Goal: Transaction & Acquisition: Purchase product/service

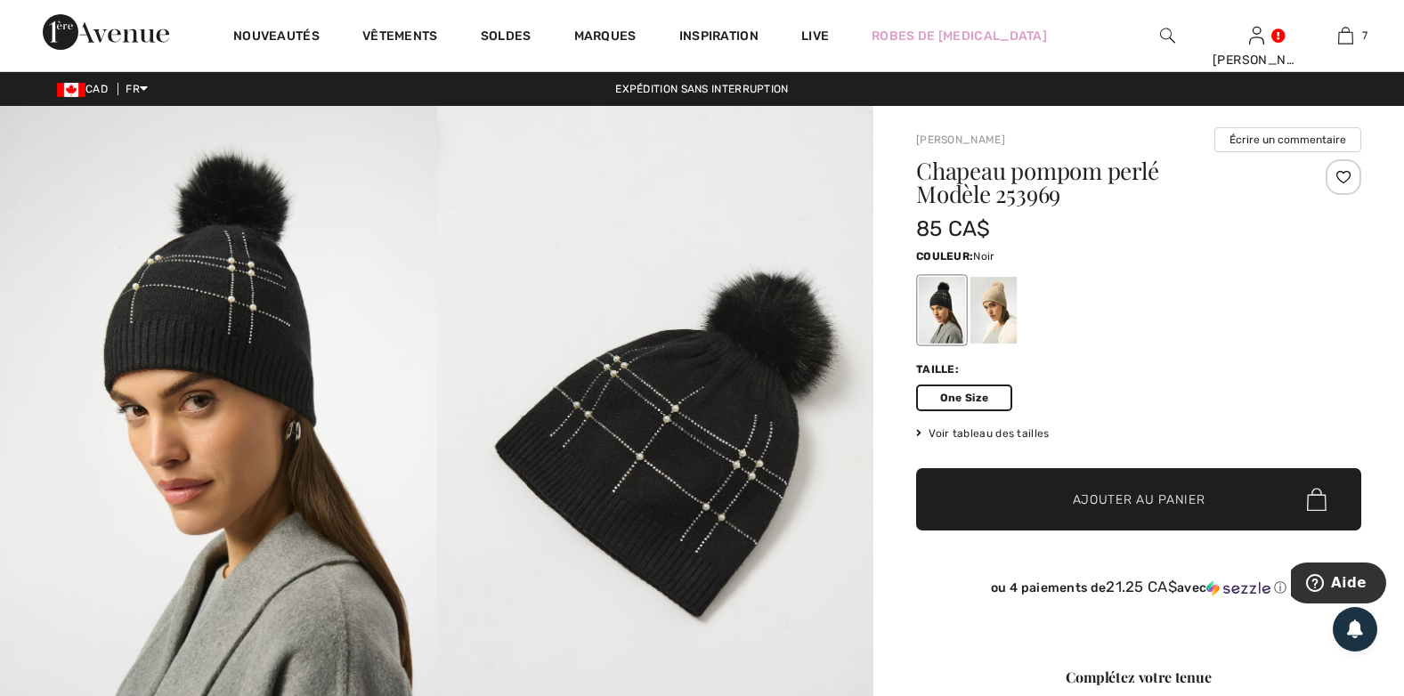
click at [1179, 498] on span "Ajouter au panier" at bounding box center [1139, 500] width 133 height 19
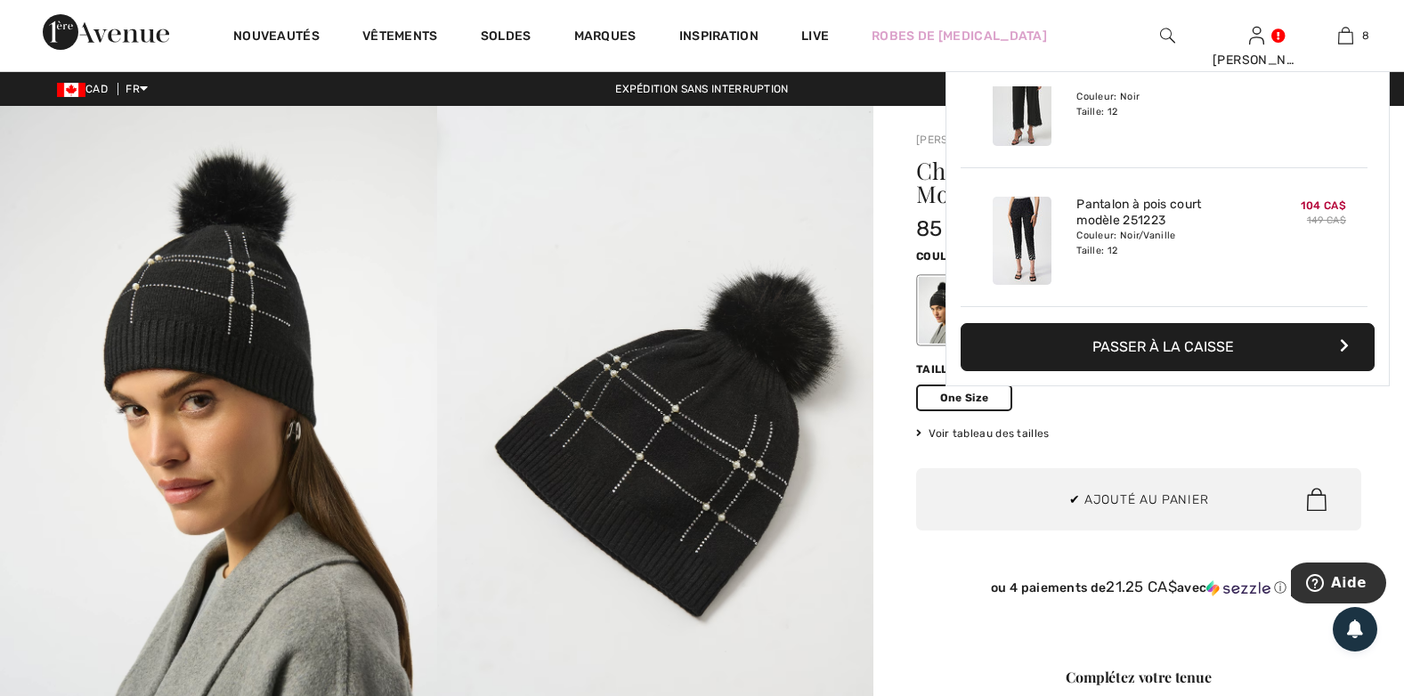
scroll to position [888, 0]
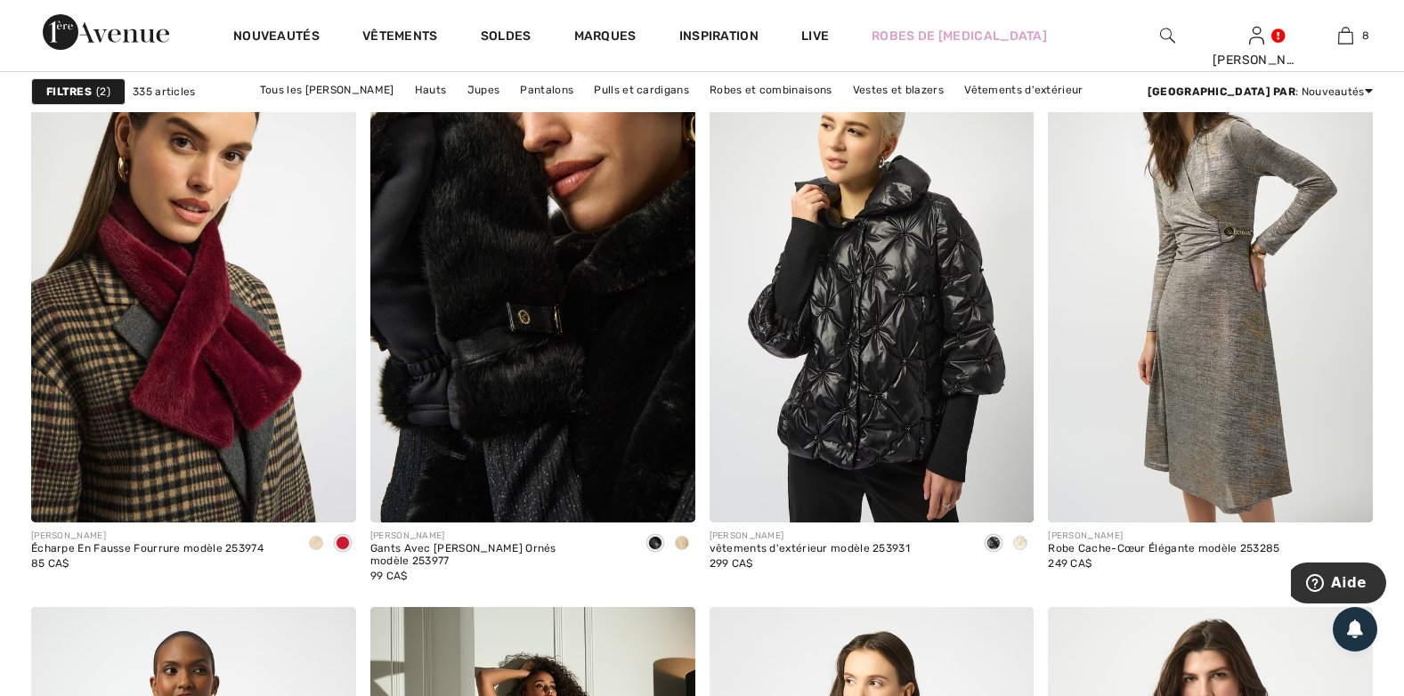
scroll to position [5787, 0]
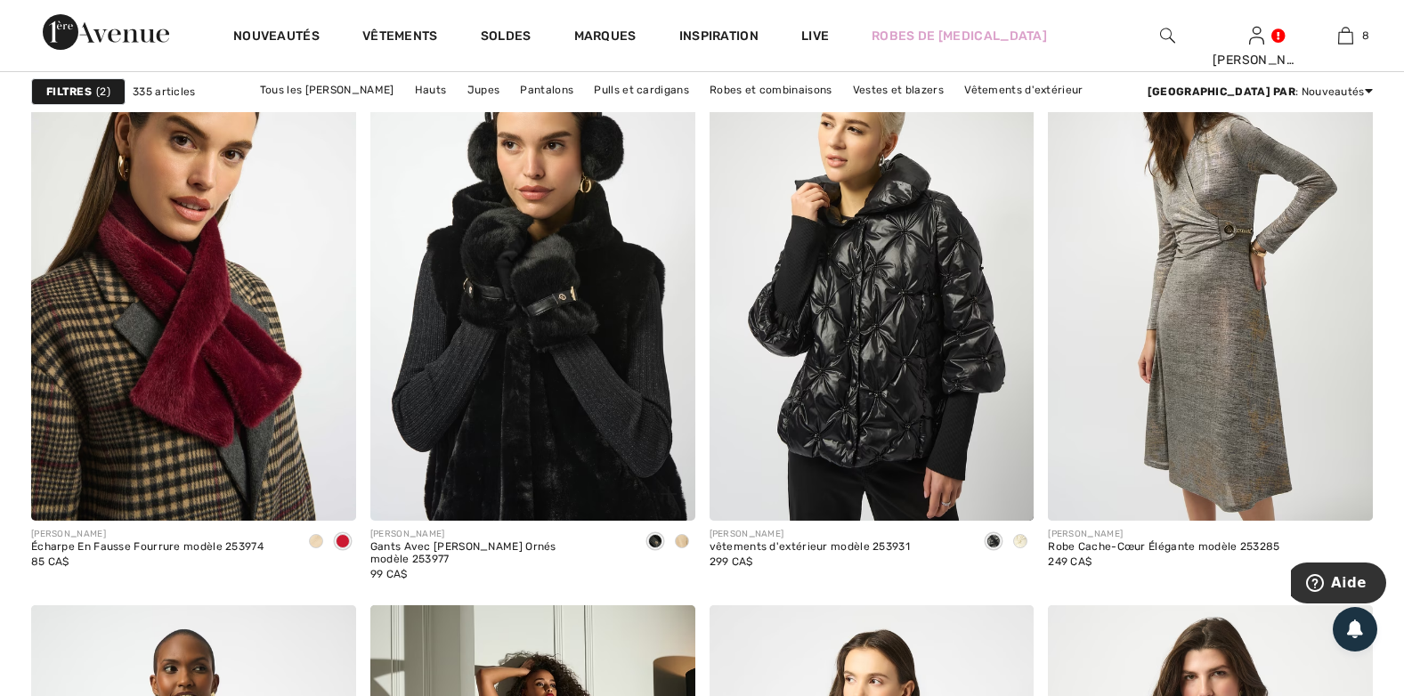
click at [475, 384] on img at bounding box center [532, 277] width 325 height 487
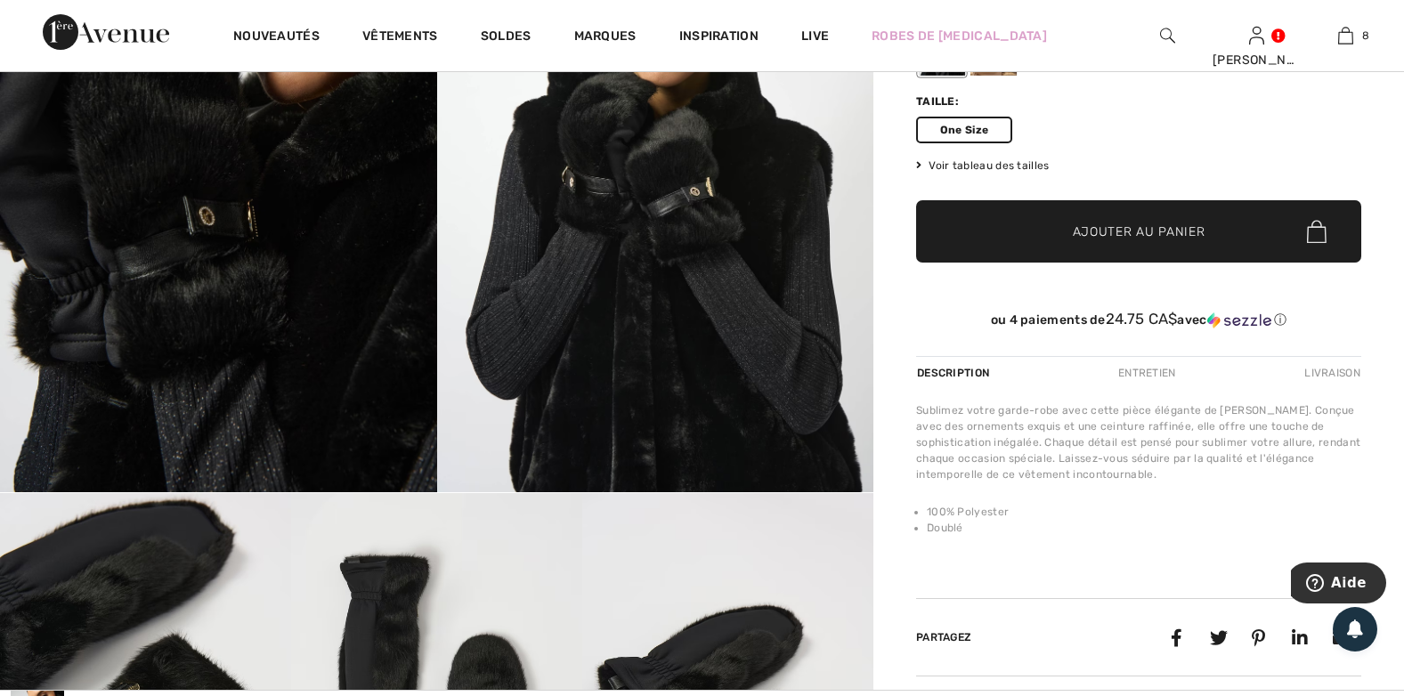
scroll to position [267, 0]
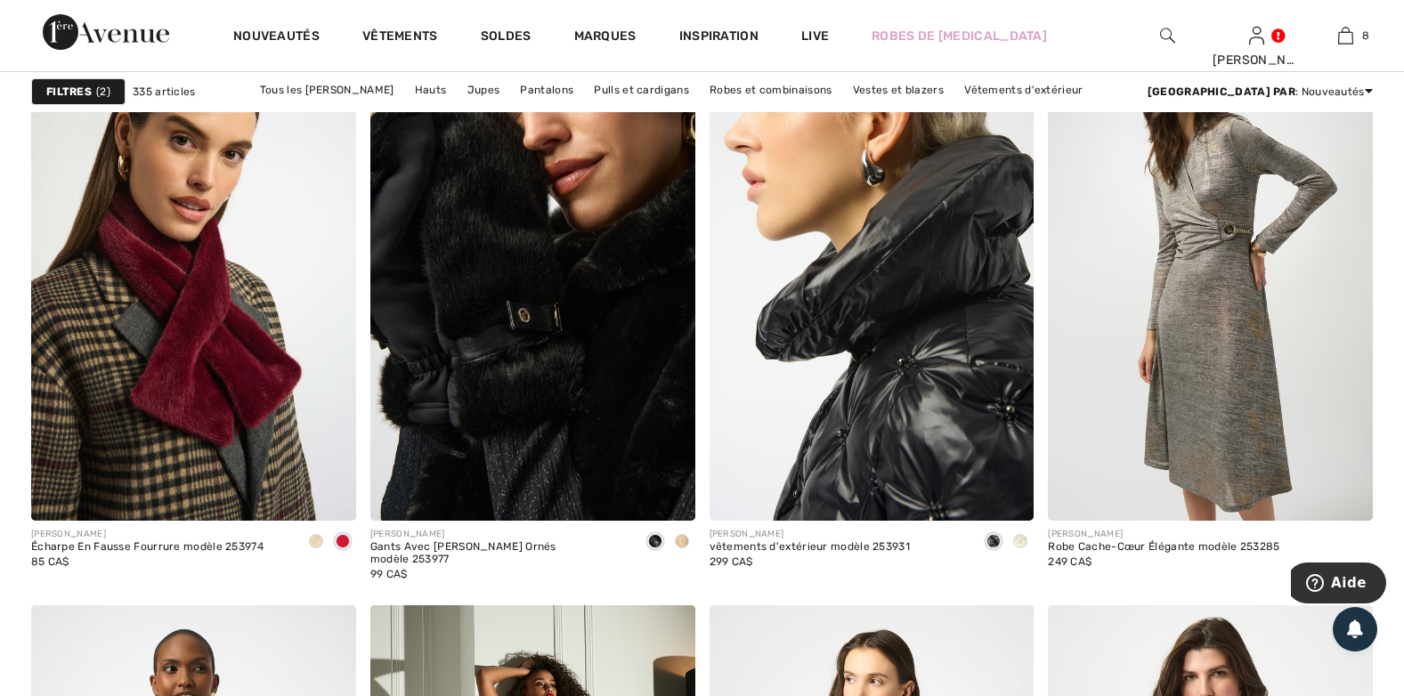
click at [849, 388] on img at bounding box center [872, 277] width 325 height 487
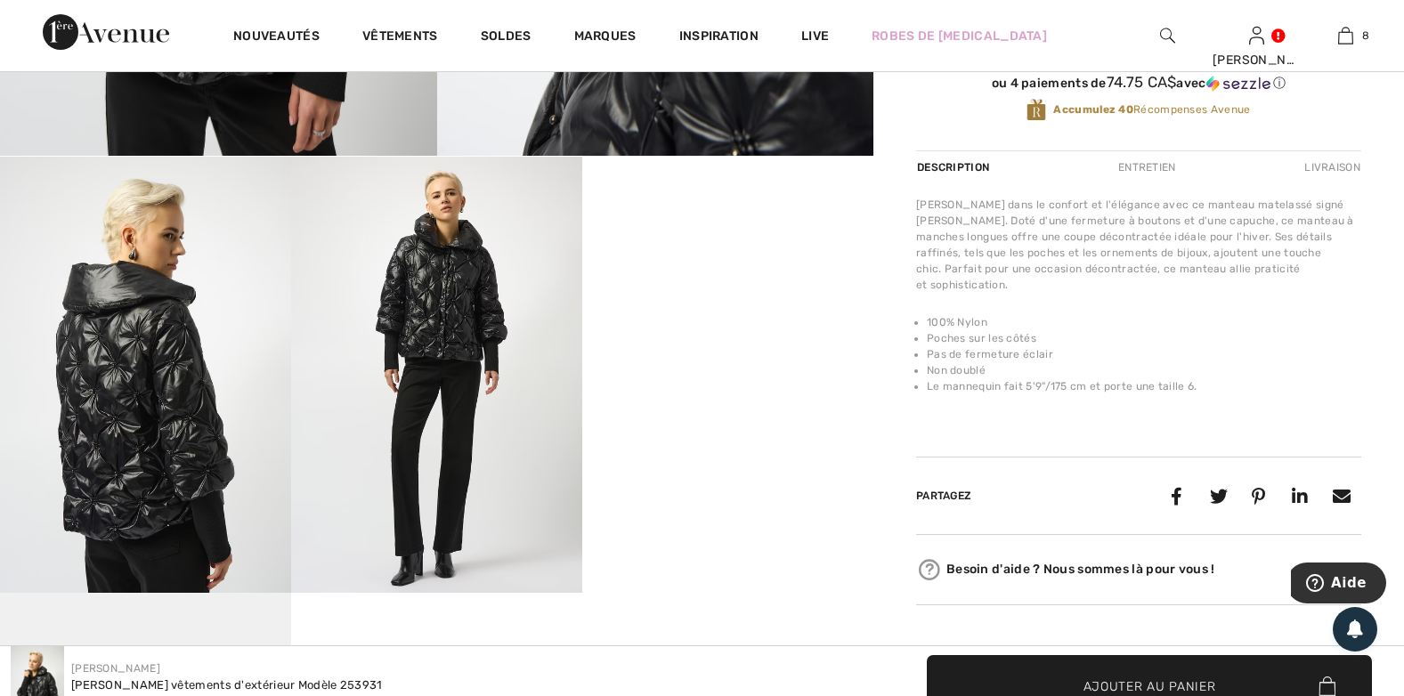
scroll to position [623, 0]
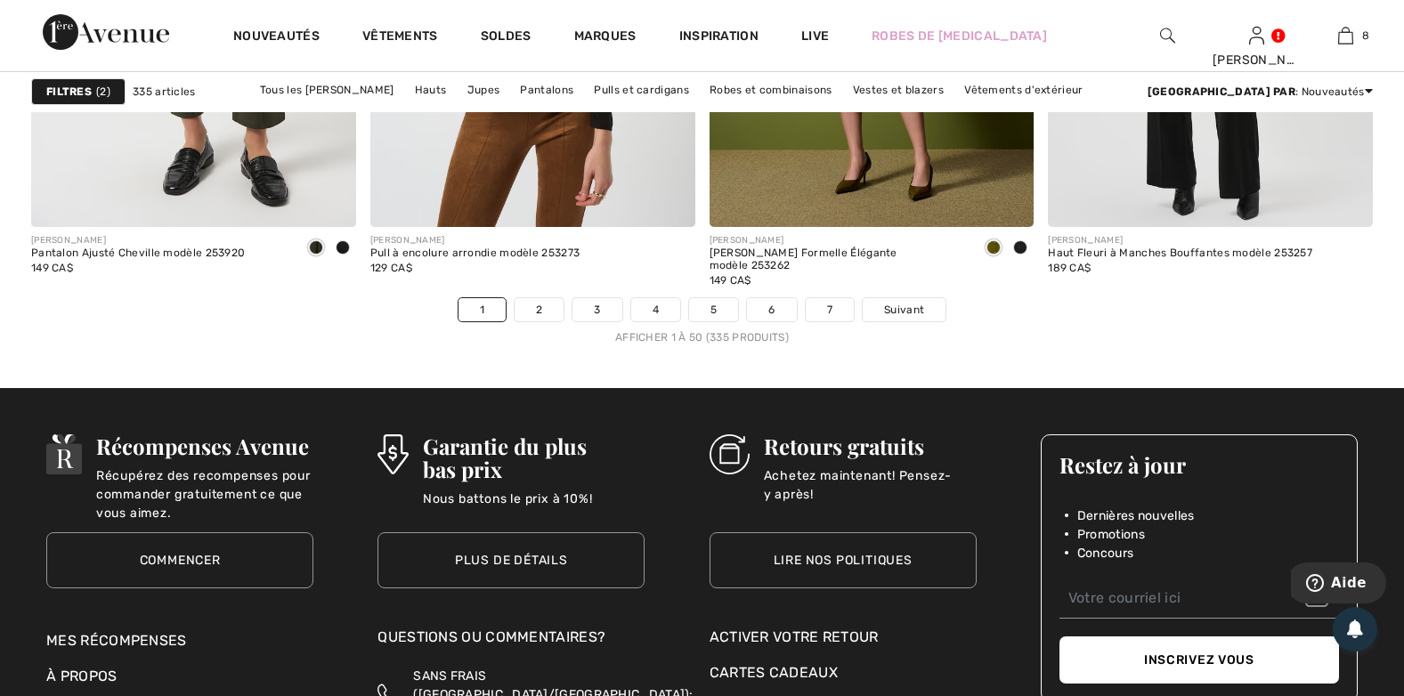
scroll to position [8635, 0]
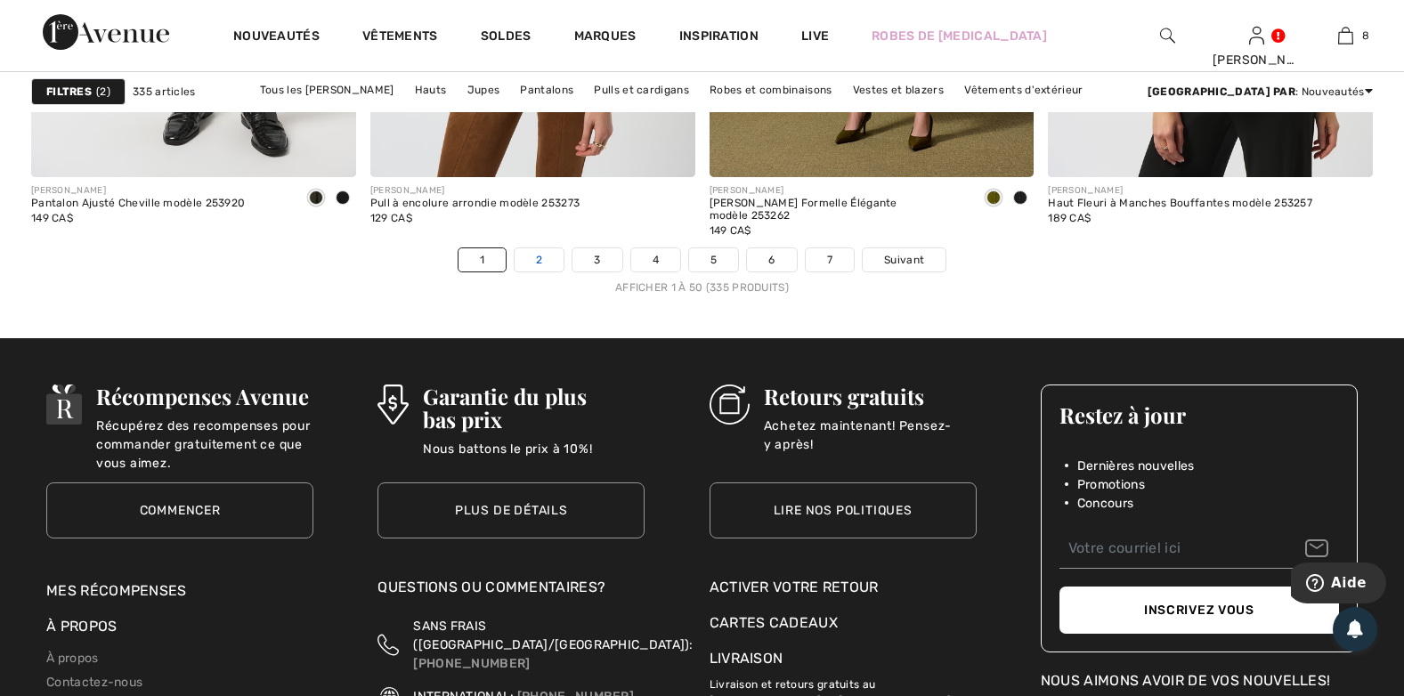
click at [533, 254] on link "2" at bounding box center [539, 259] width 49 height 23
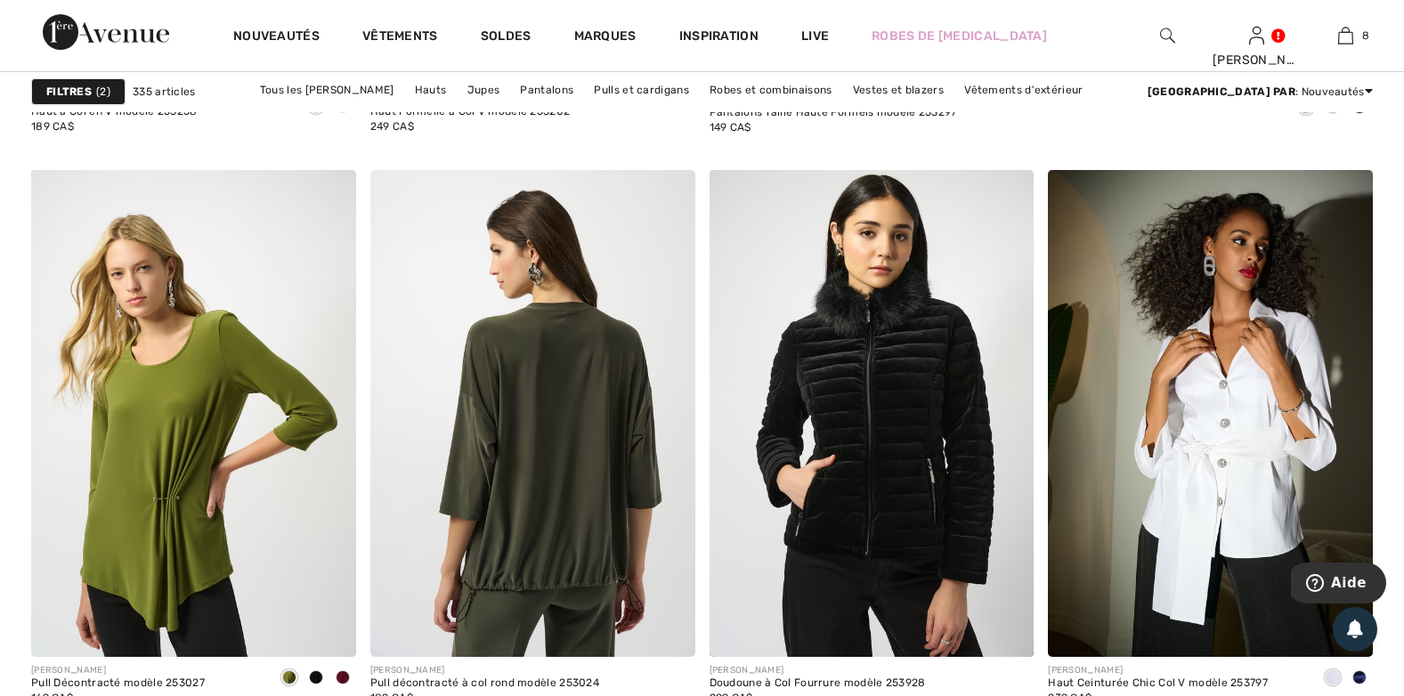
scroll to position [1246, 0]
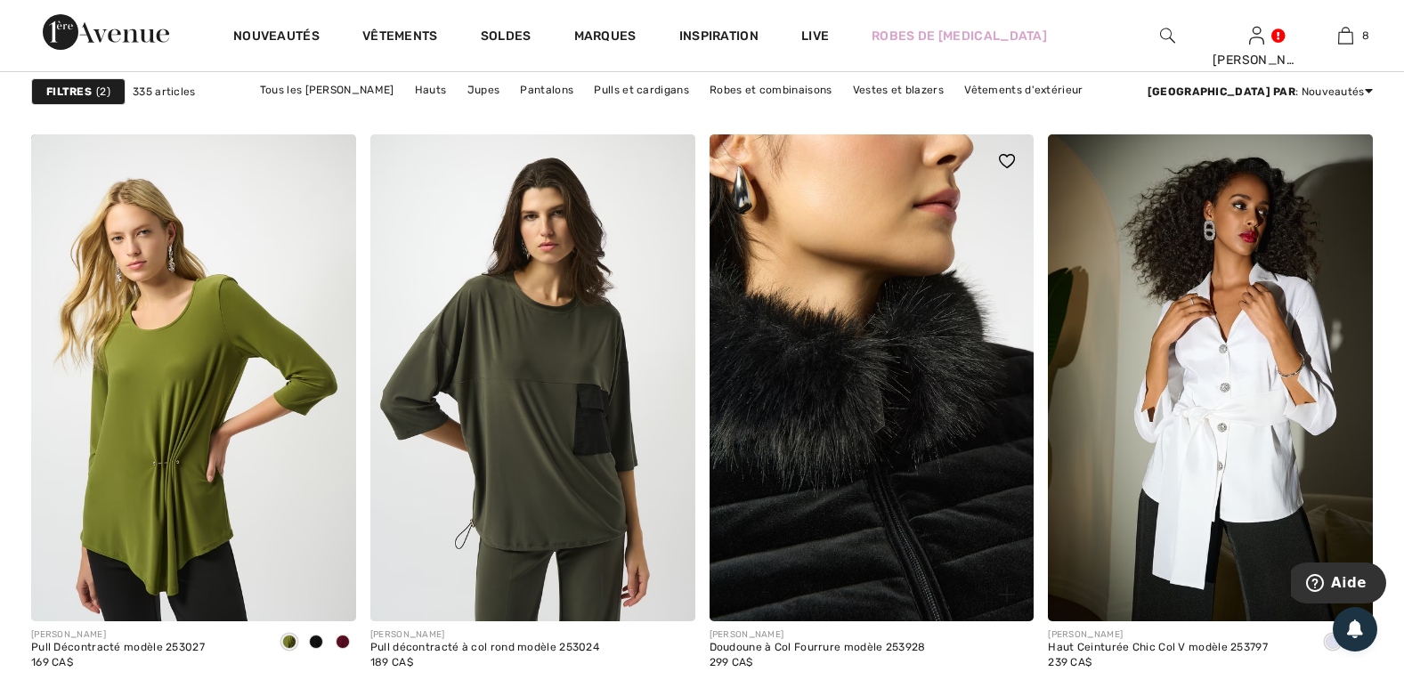
click at [858, 430] on img at bounding box center [872, 377] width 325 height 487
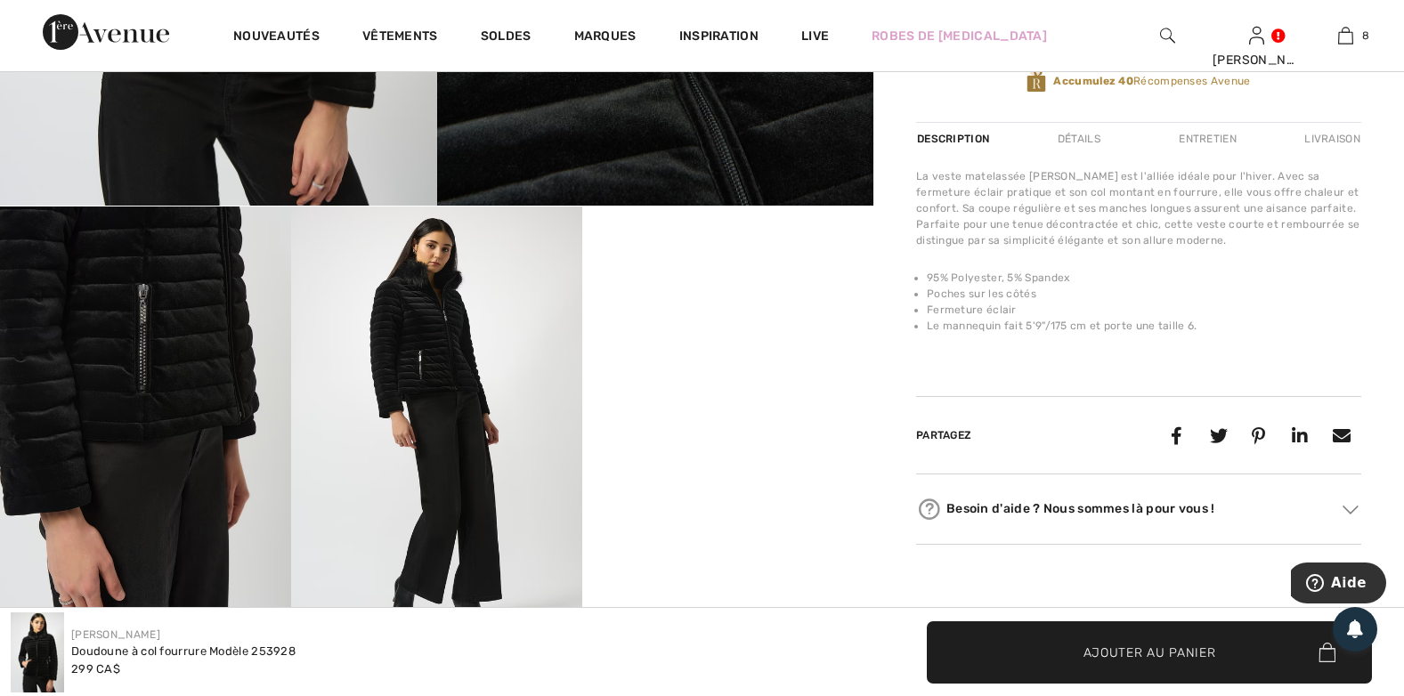
scroll to position [534, 0]
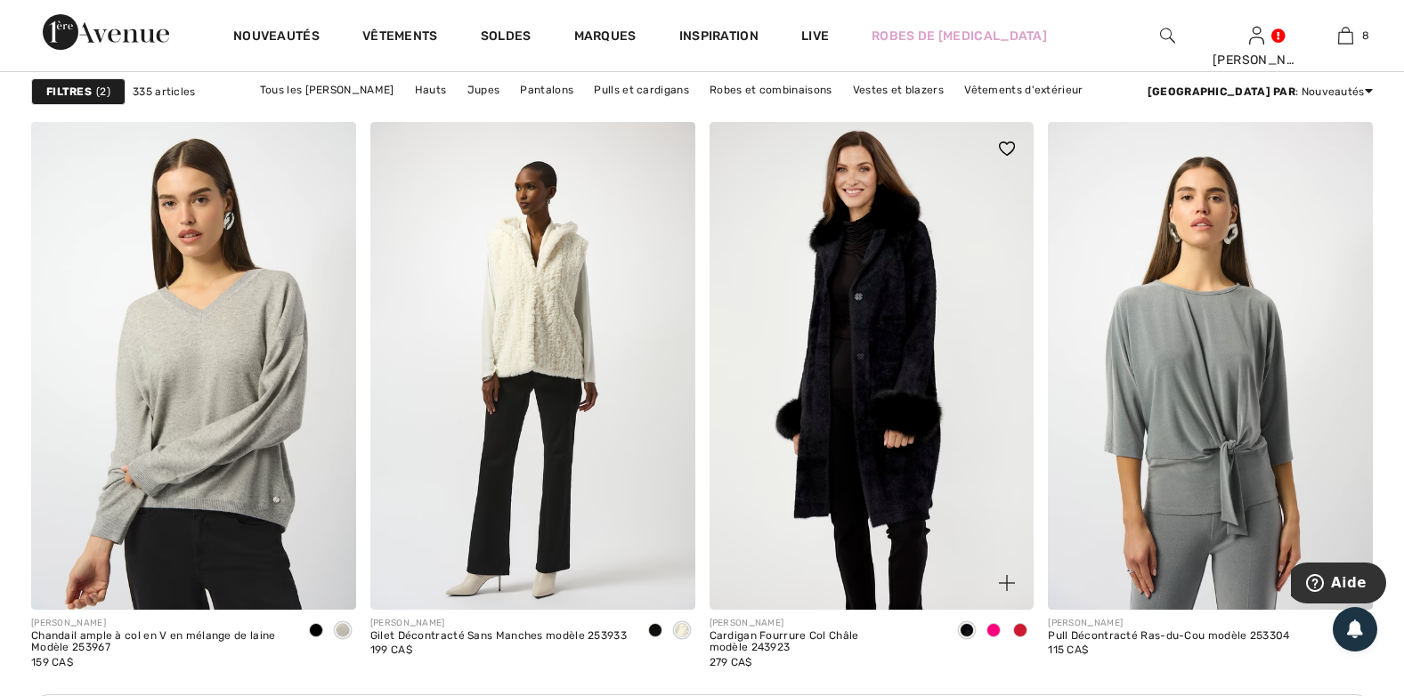
scroll to position [1870, 0]
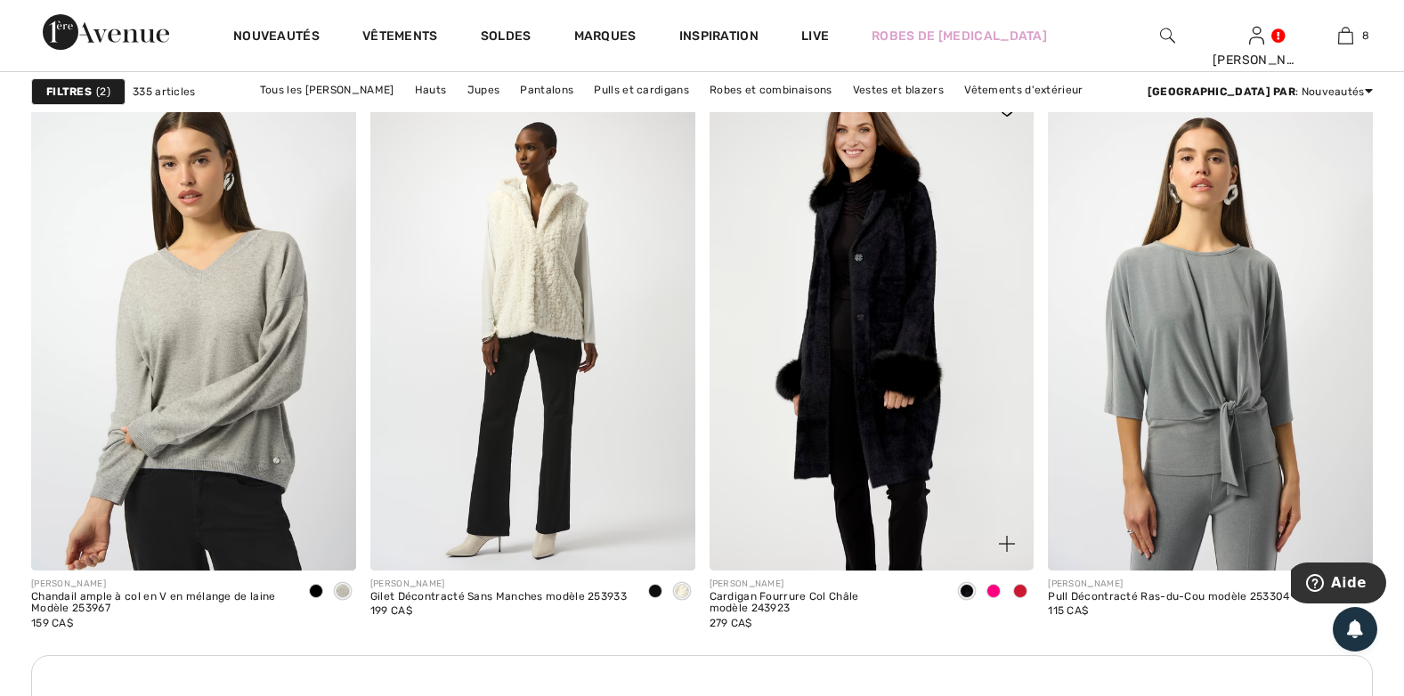
click at [840, 349] on img at bounding box center [872, 326] width 325 height 487
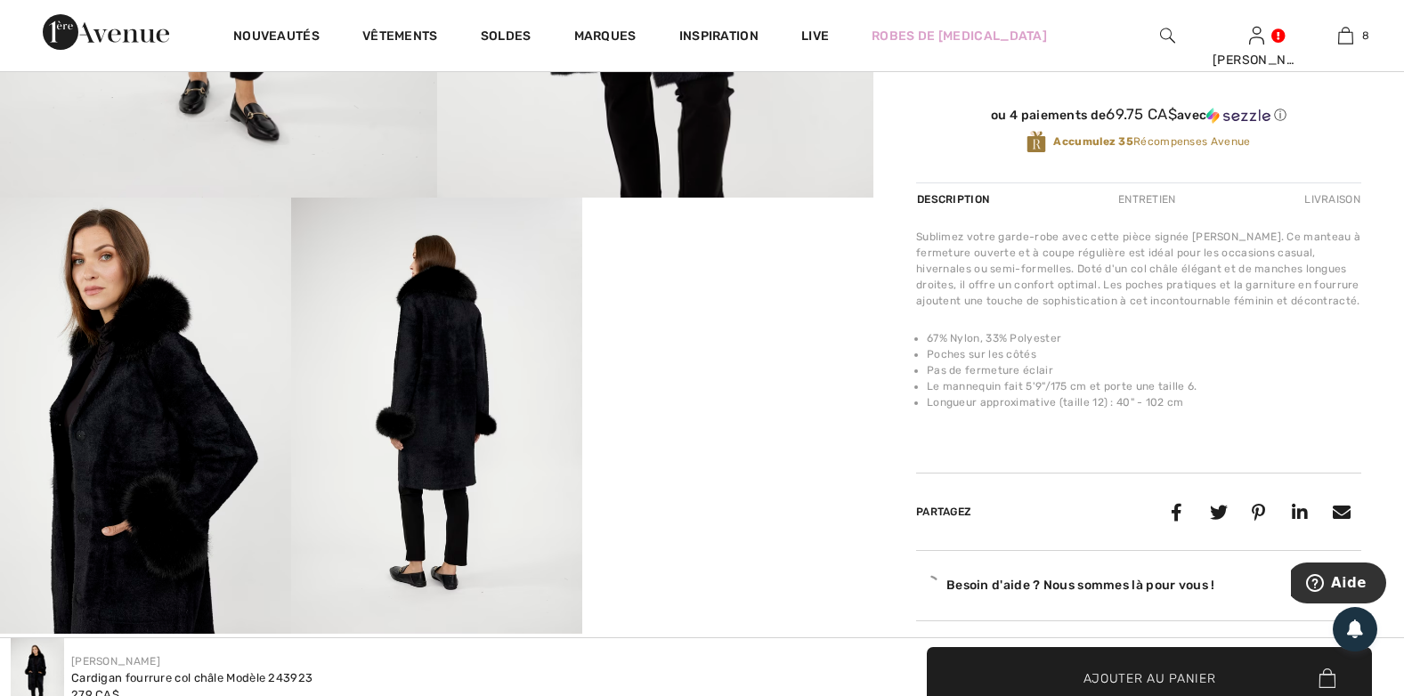
scroll to position [623, 0]
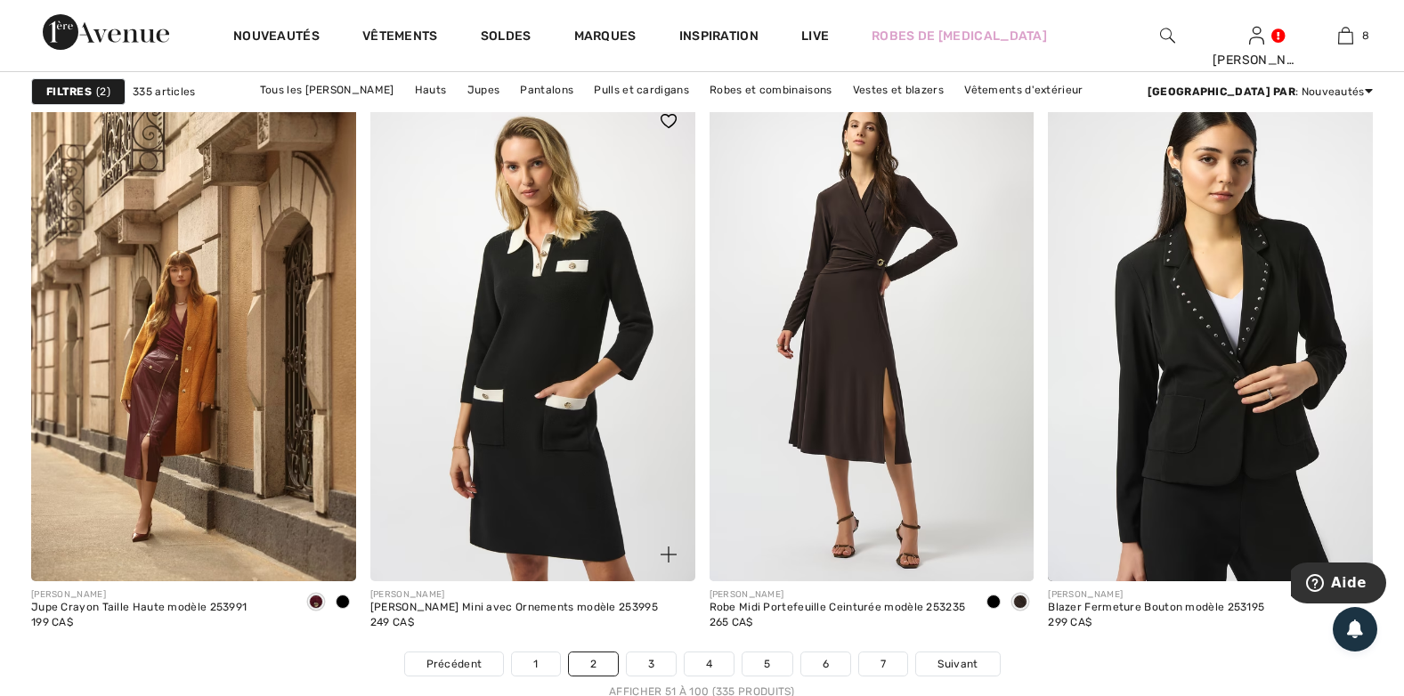
scroll to position [8635, 0]
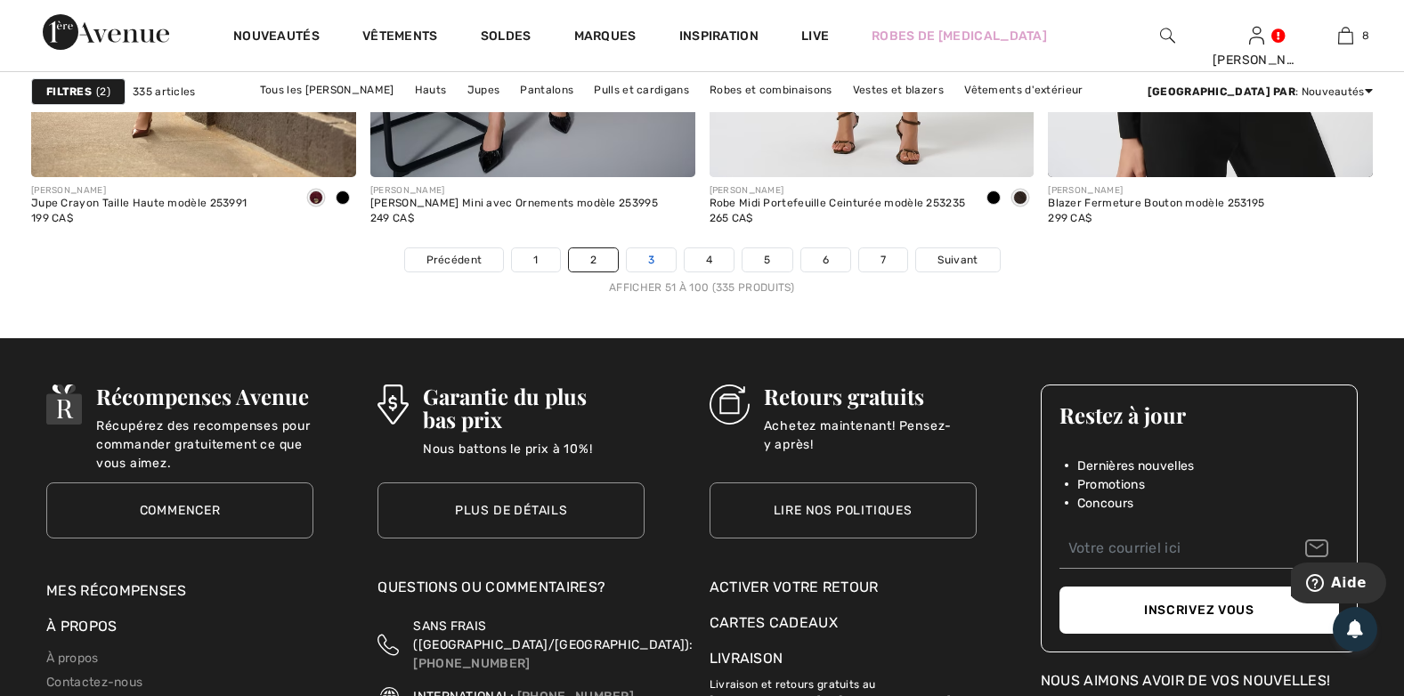
click at [643, 263] on link "3" at bounding box center [651, 259] width 49 height 23
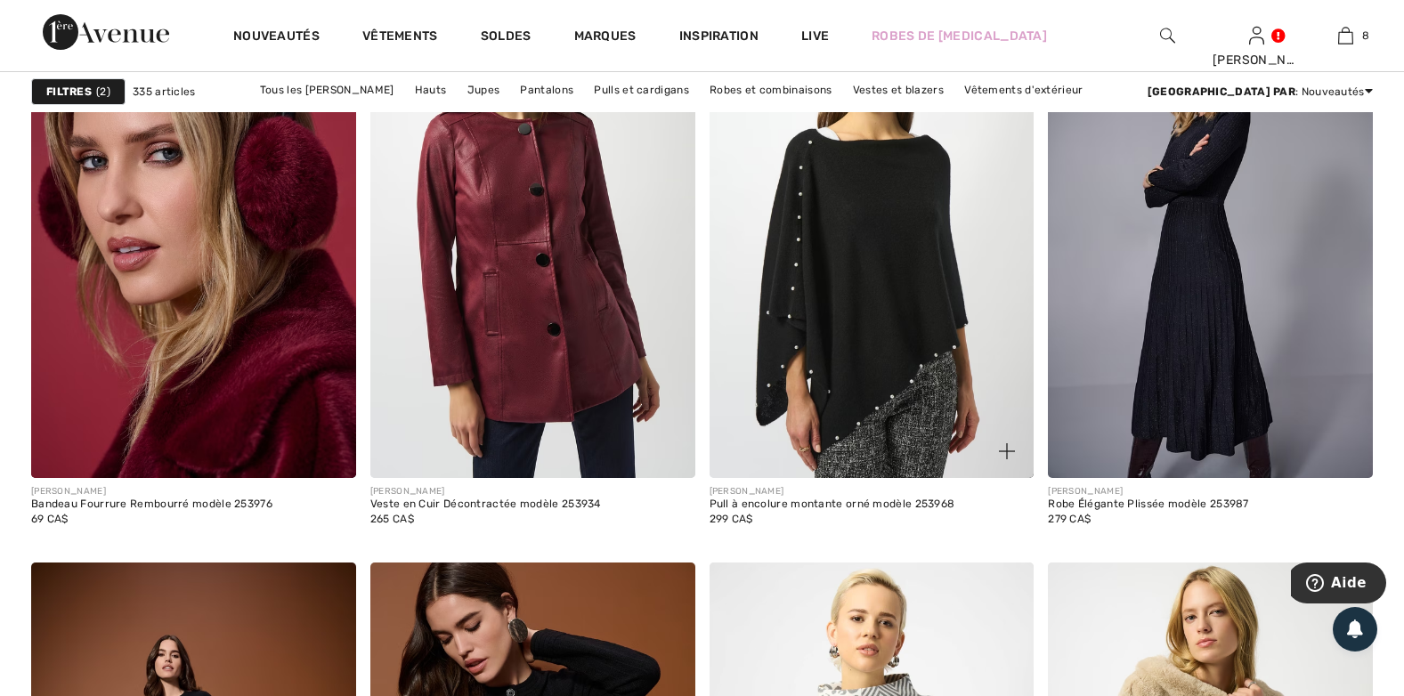
scroll to position [5787, 0]
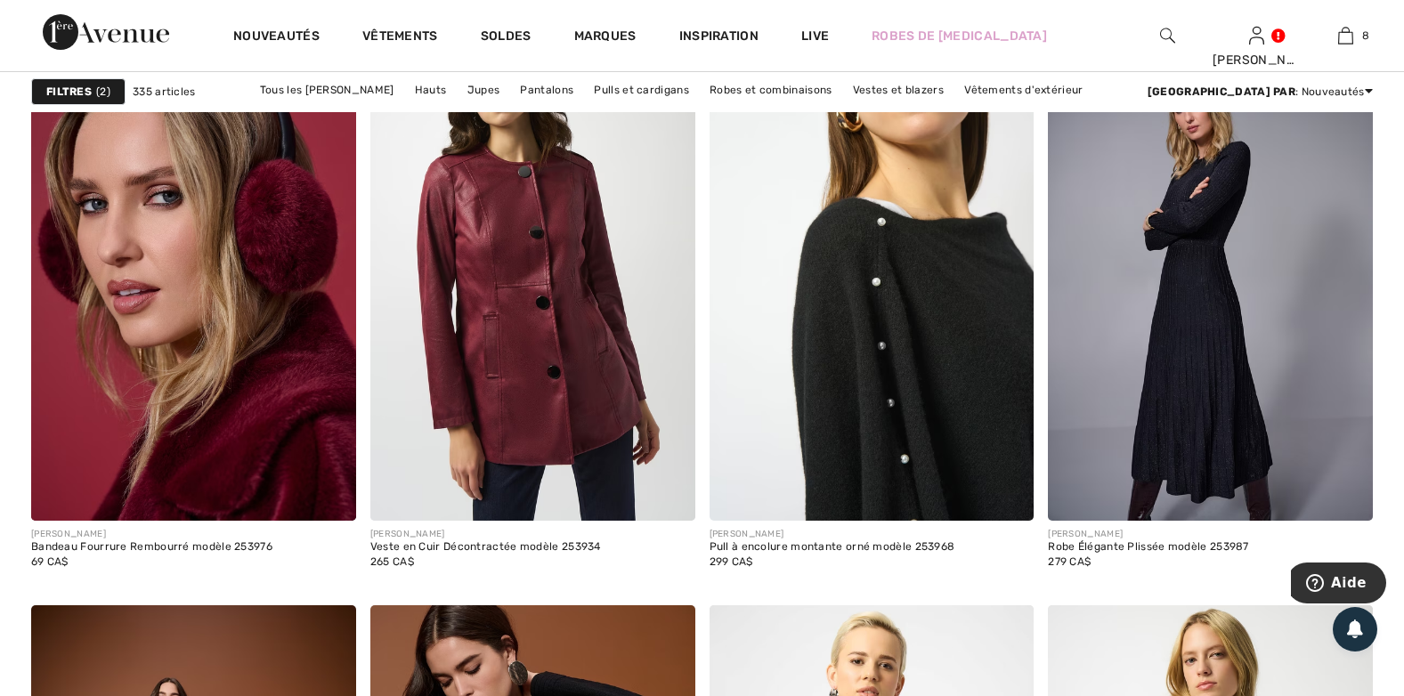
click at [861, 354] on img at bounding box center [872, 277] width 325 height 487
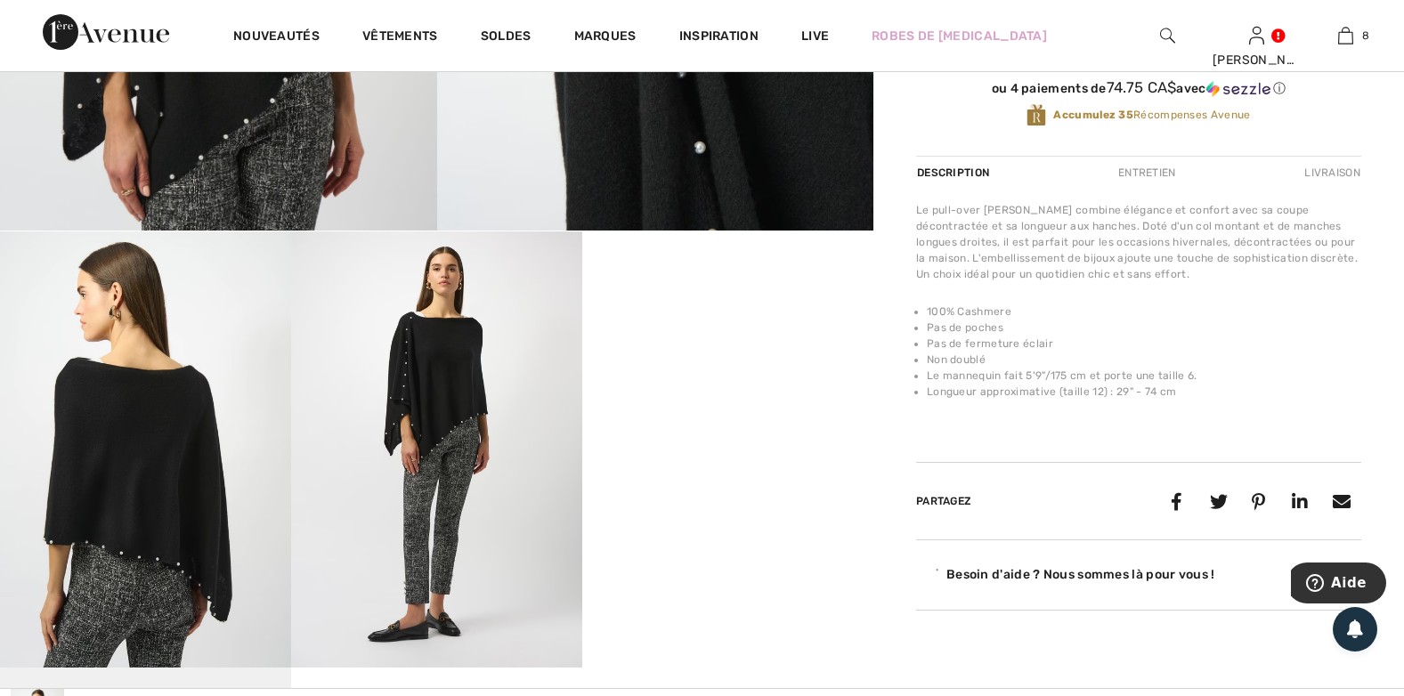
scroll to position [623, 0]
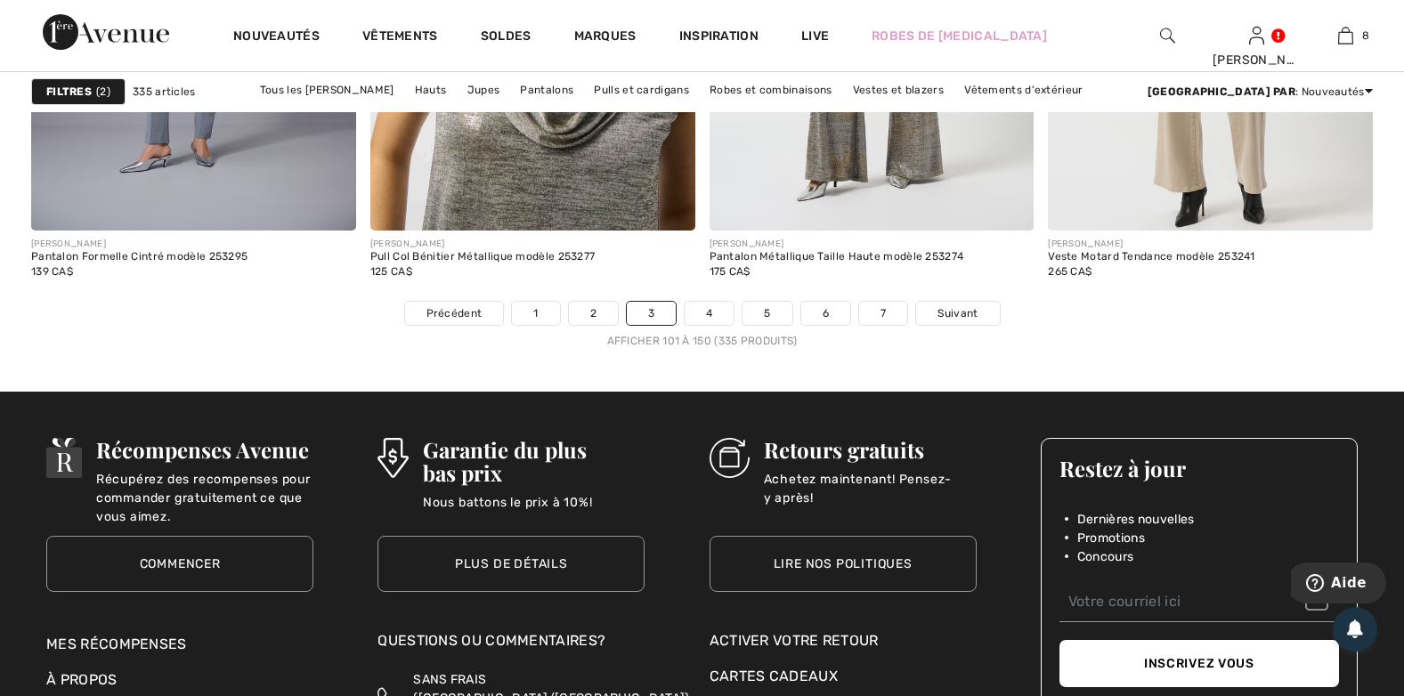
scroll to position [8635, 0]
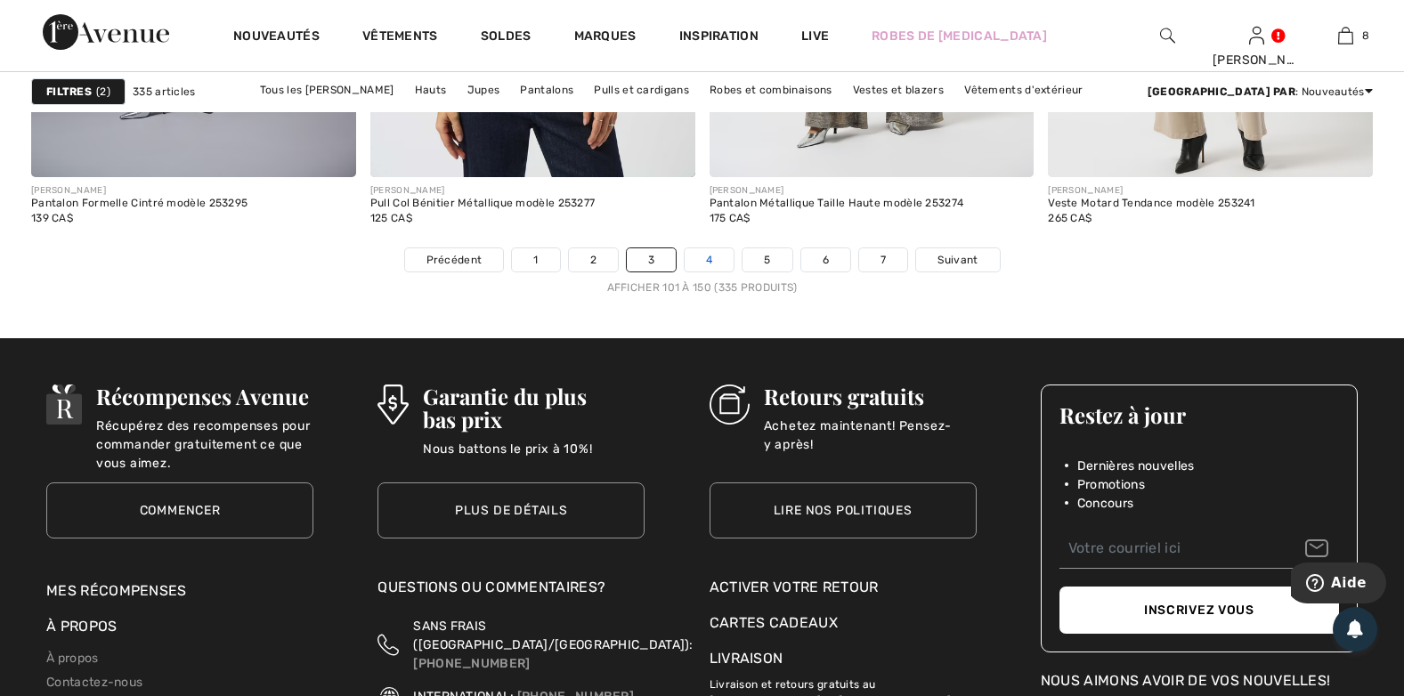
click at [723, 263] on link "4" at bounding box center [709, 259] width 49 height 23
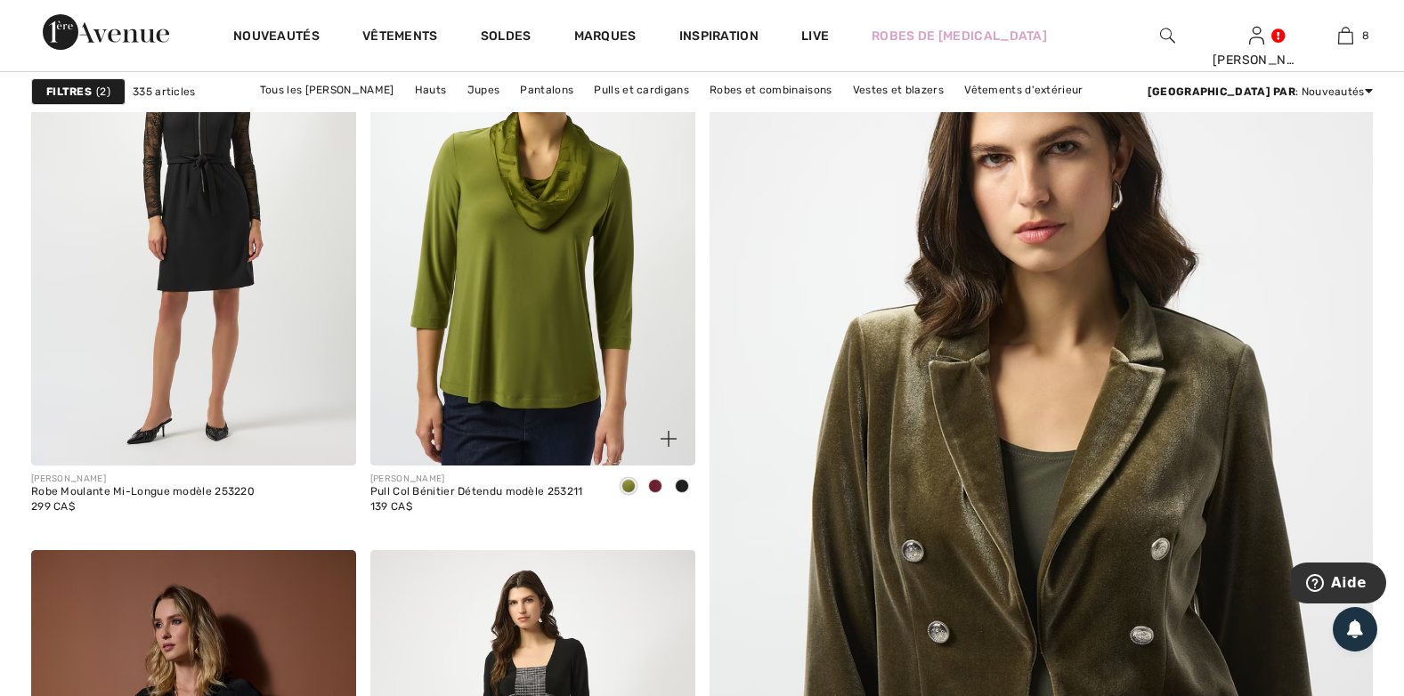
scroll to position [267, 0]
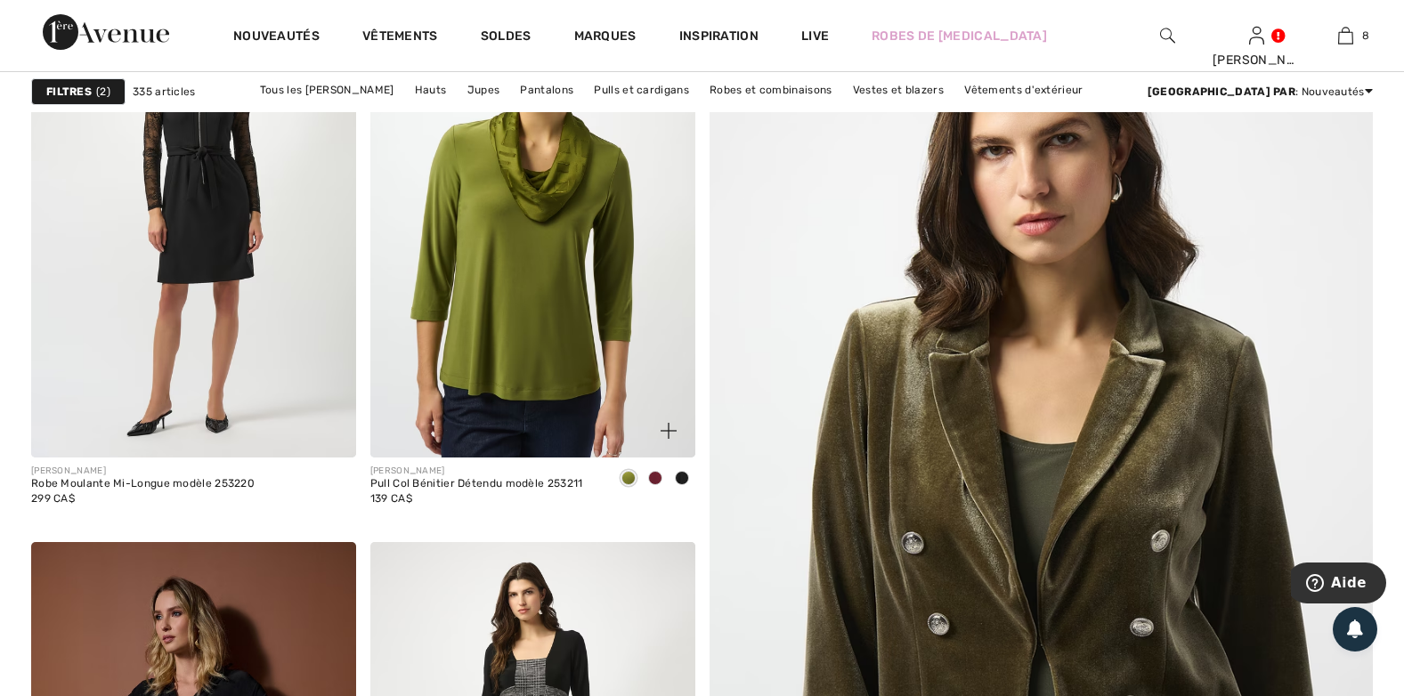
click at [681, 475] on span at bounding box center [682, 478] width 14 height 14
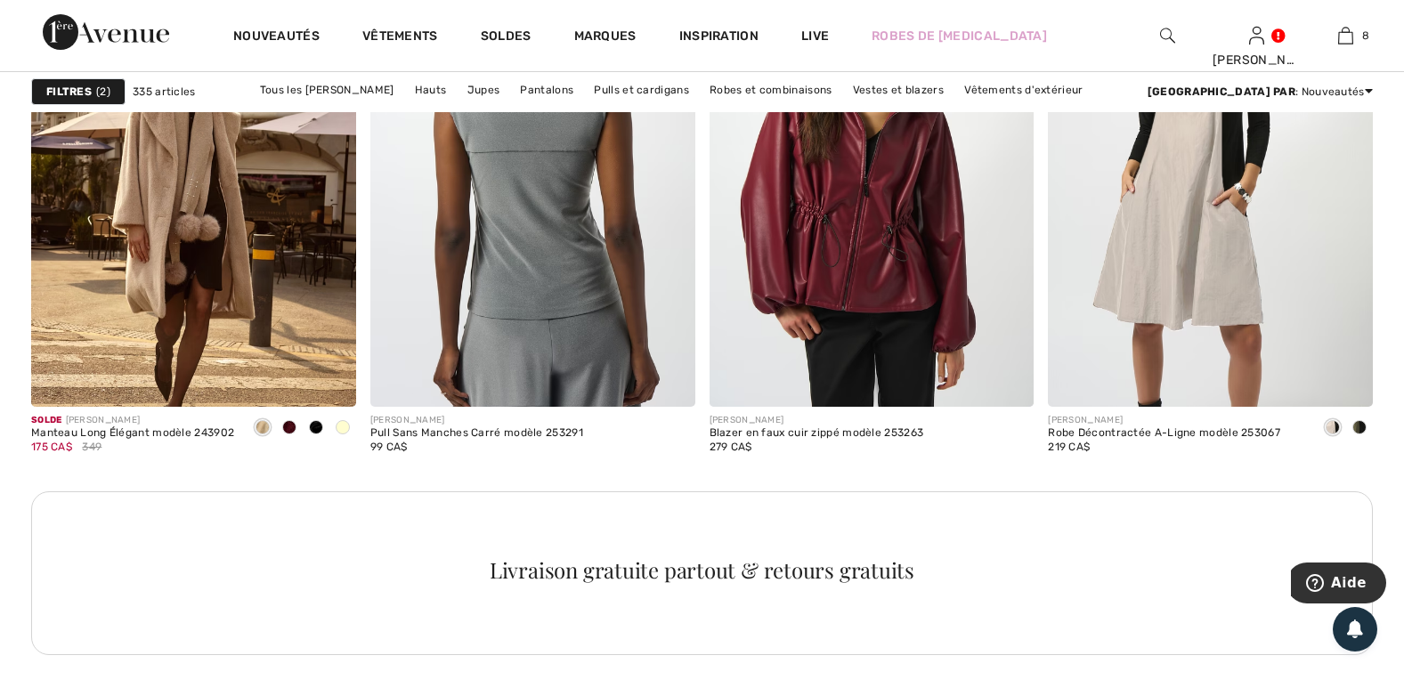
scroll to position [2048, 0]
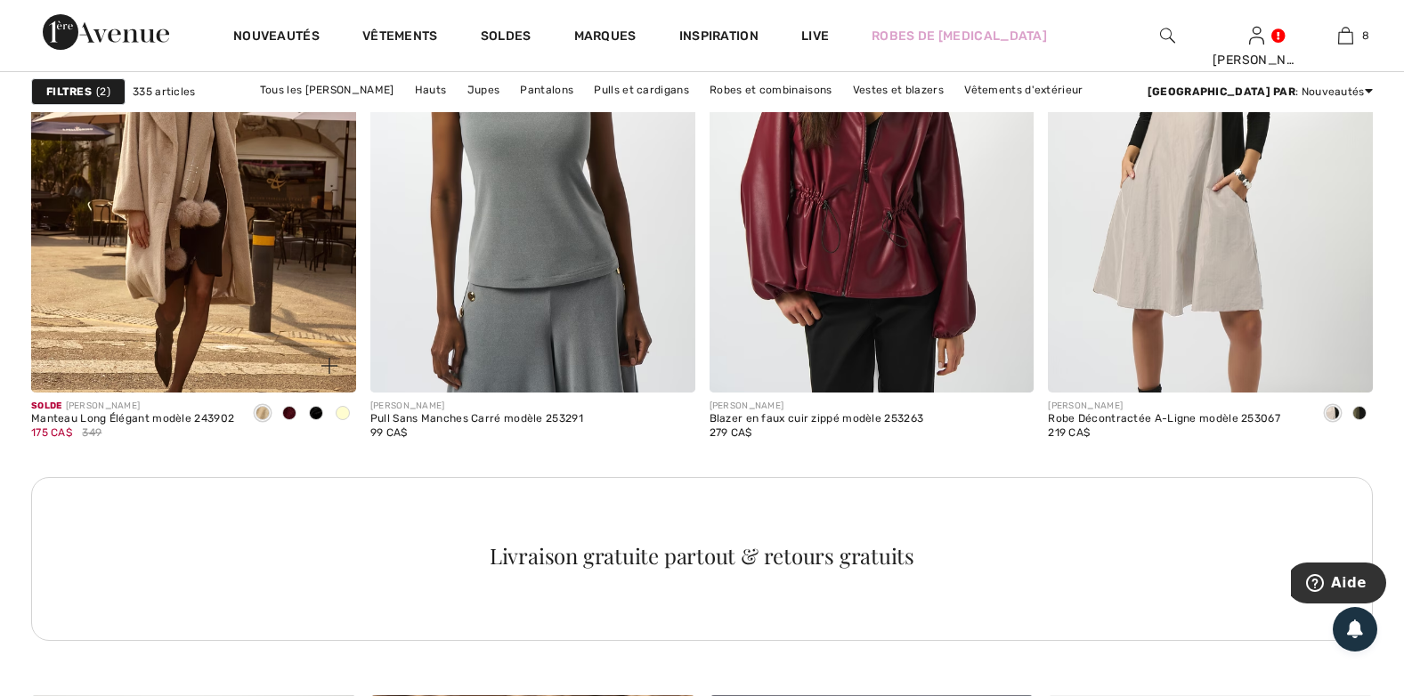
click at [318, 413] on span at bounding box center [316, 413] width 14 height 14
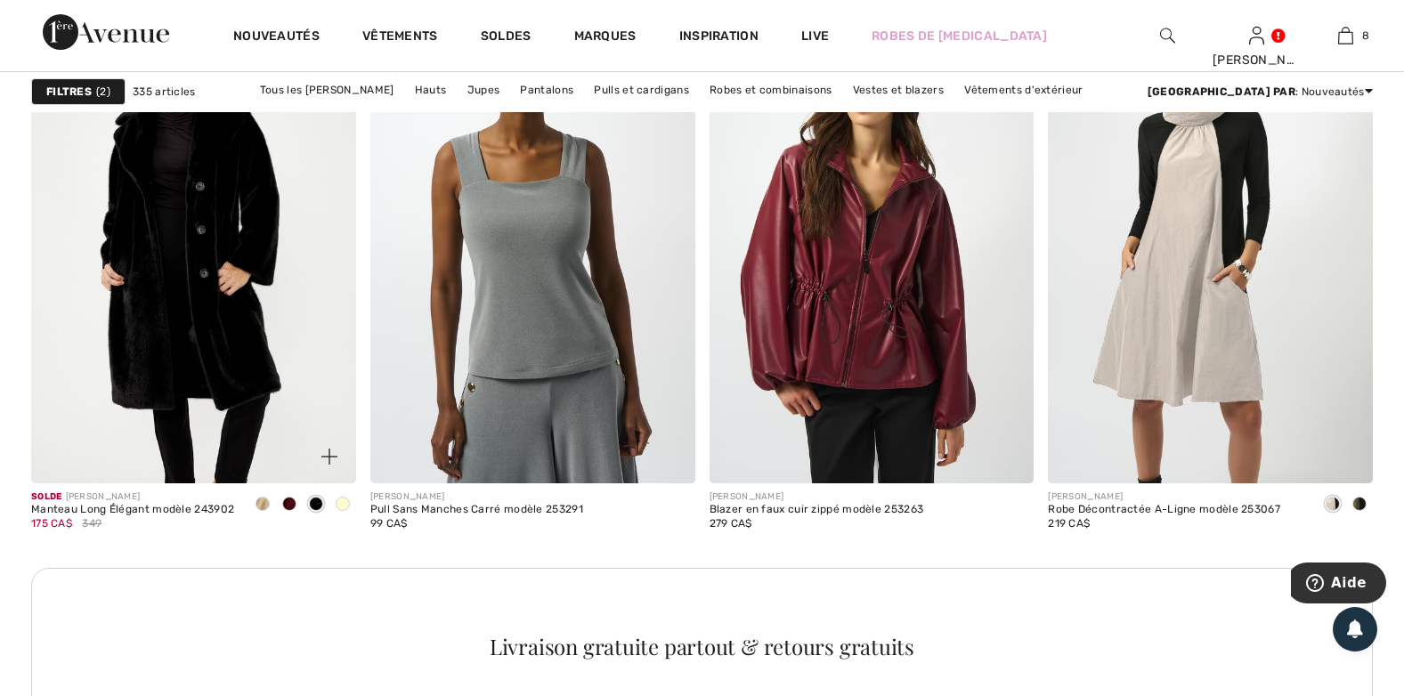
scroll to position [1959, 0]
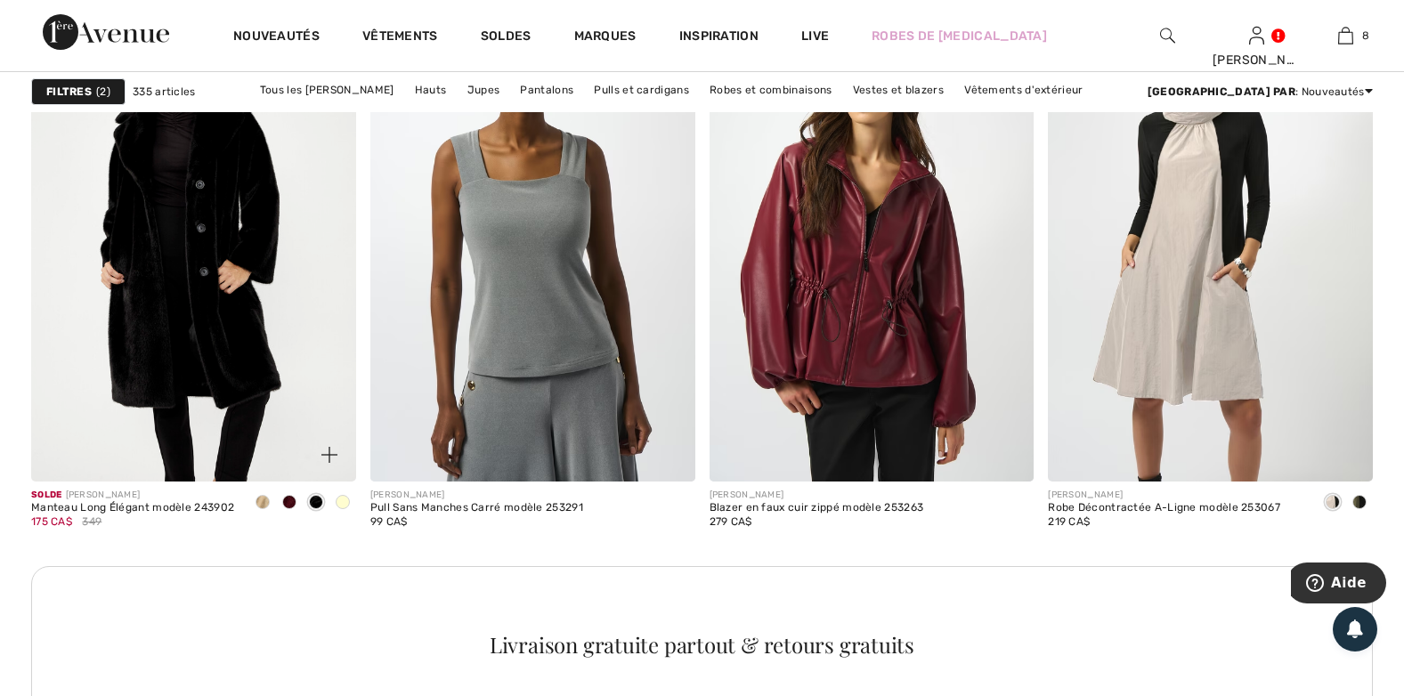
click at [262, 321] on img at bounding box center [193, 237] width 325 height 487
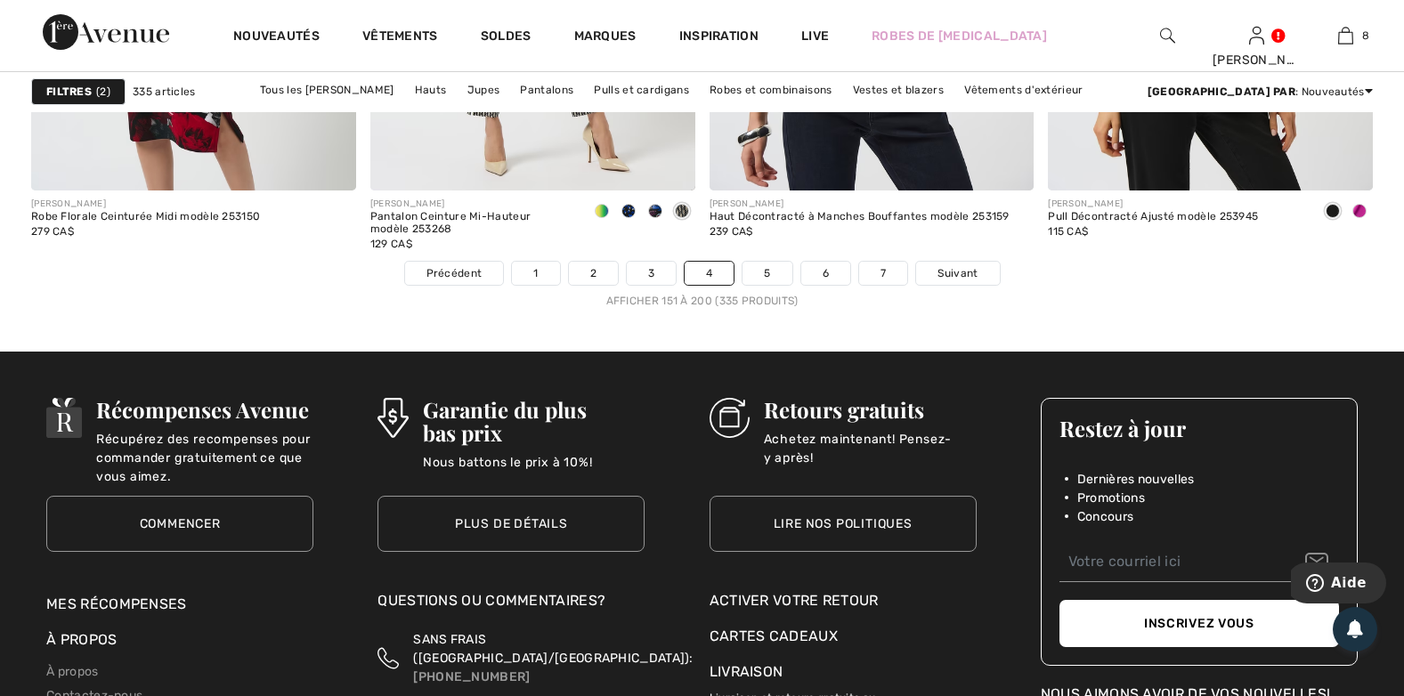
scroll to position [8635, 0]
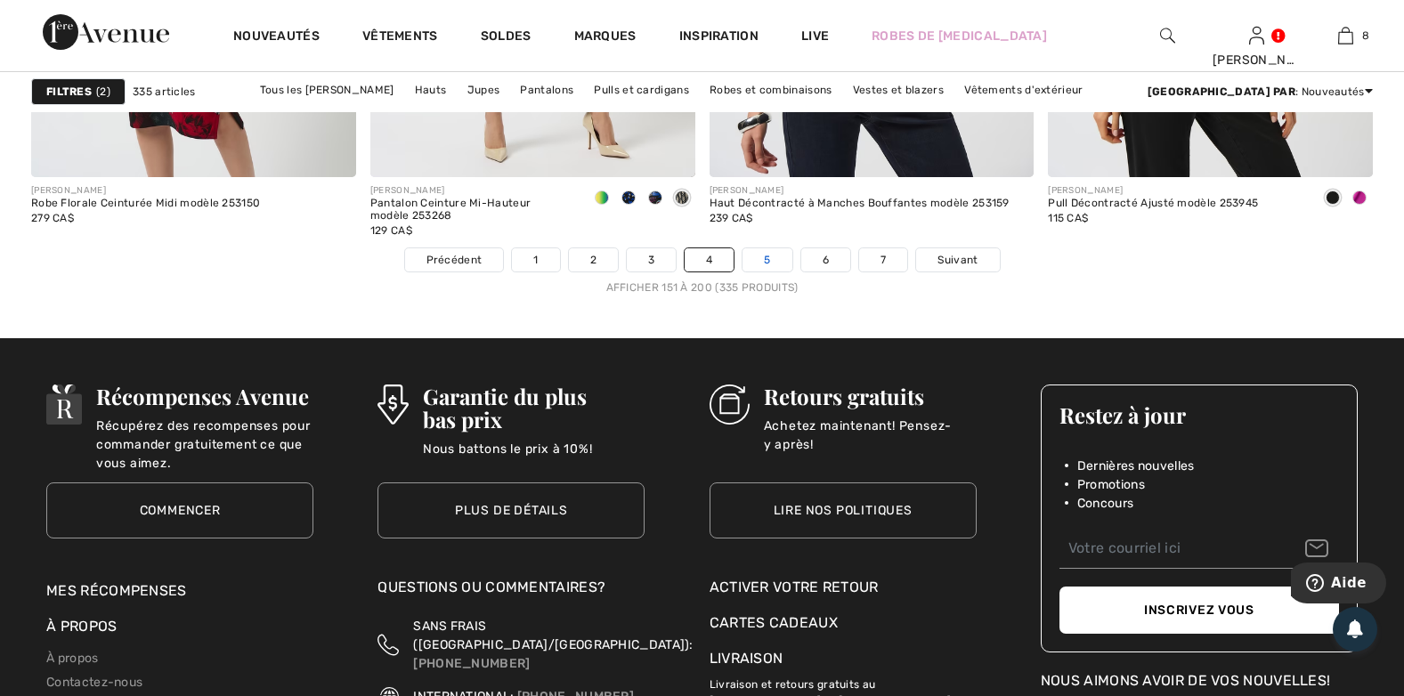
click at [770, 264] on link "5" at bounding box center [766, 259] width 49 height 23
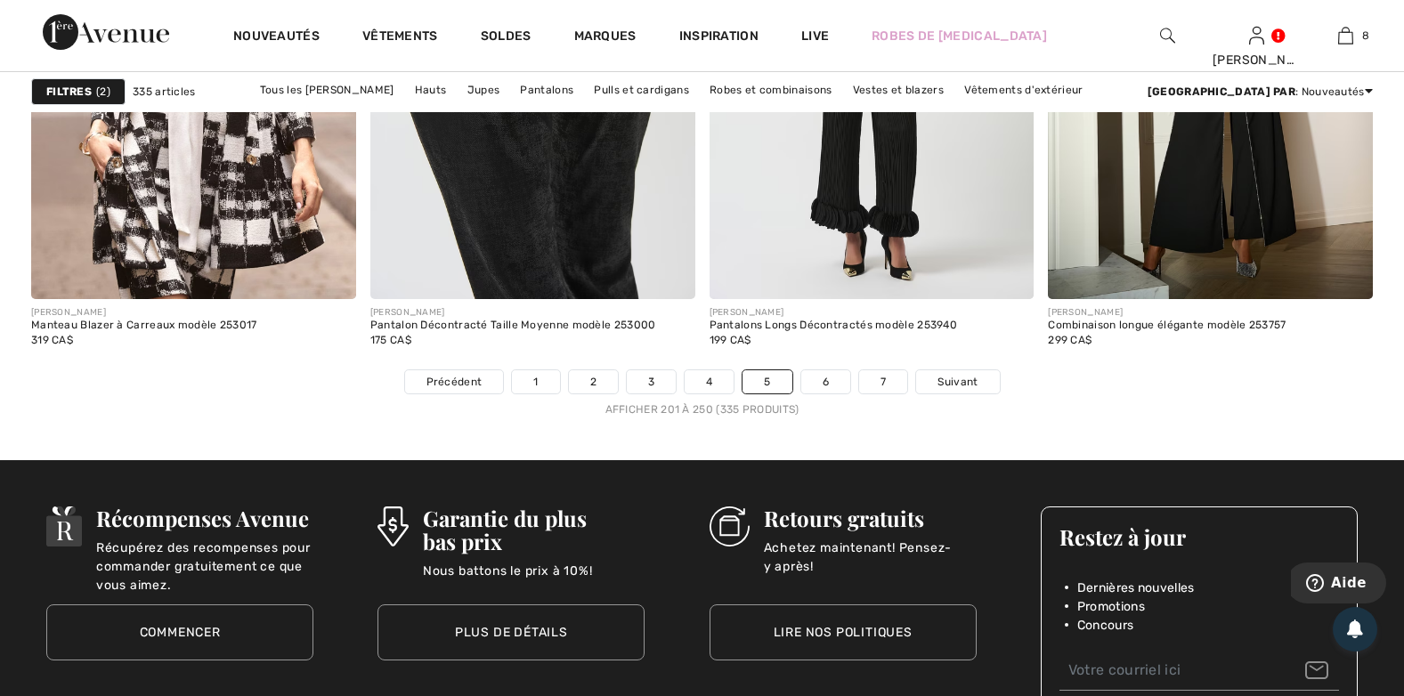
scroll to position [8546, 0]
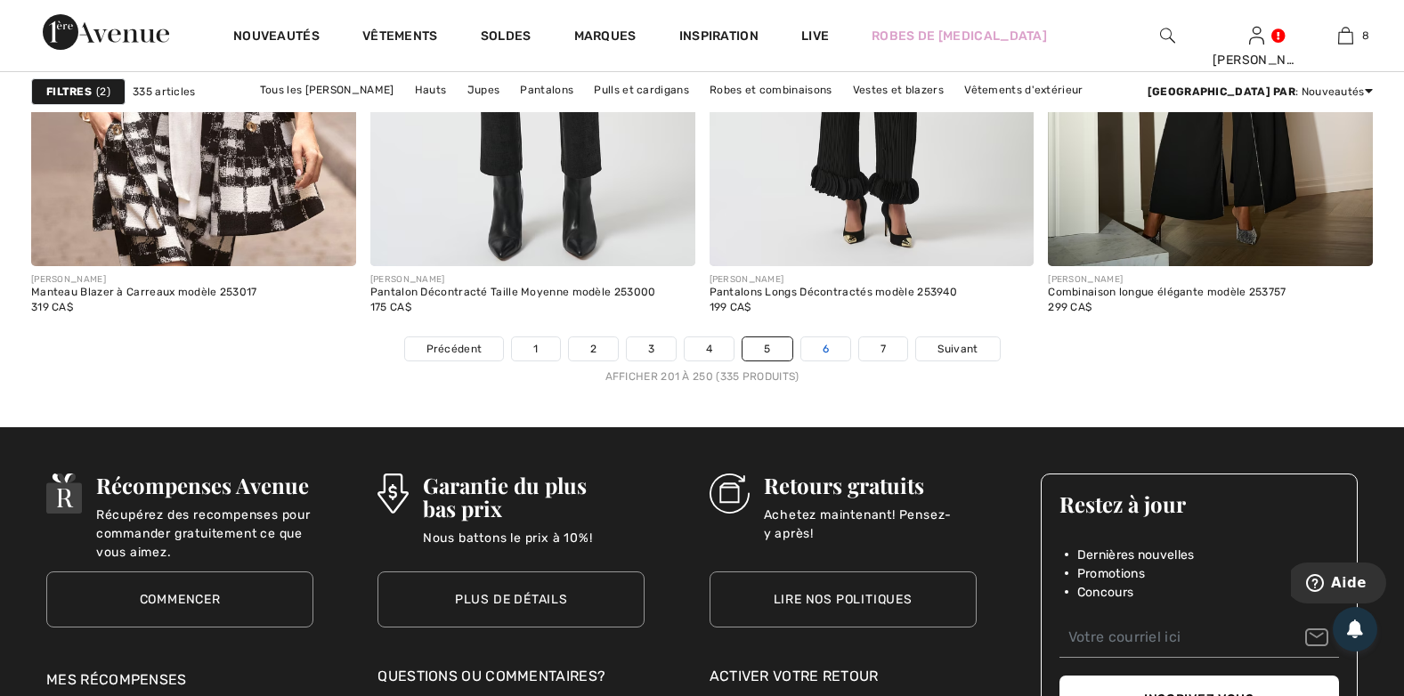
click at [828, 352] on link "6" at bounding box center [825, 348] width 49 height 23
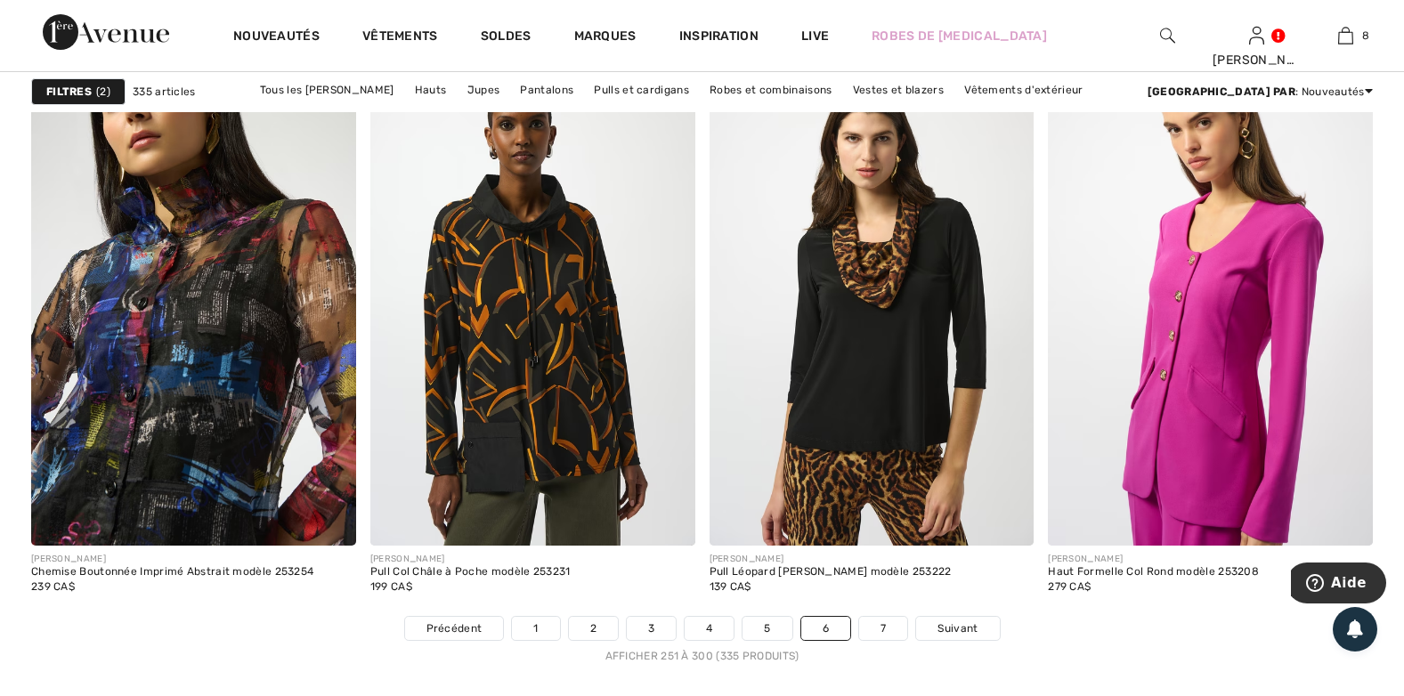
scroll to position [8279, 0]
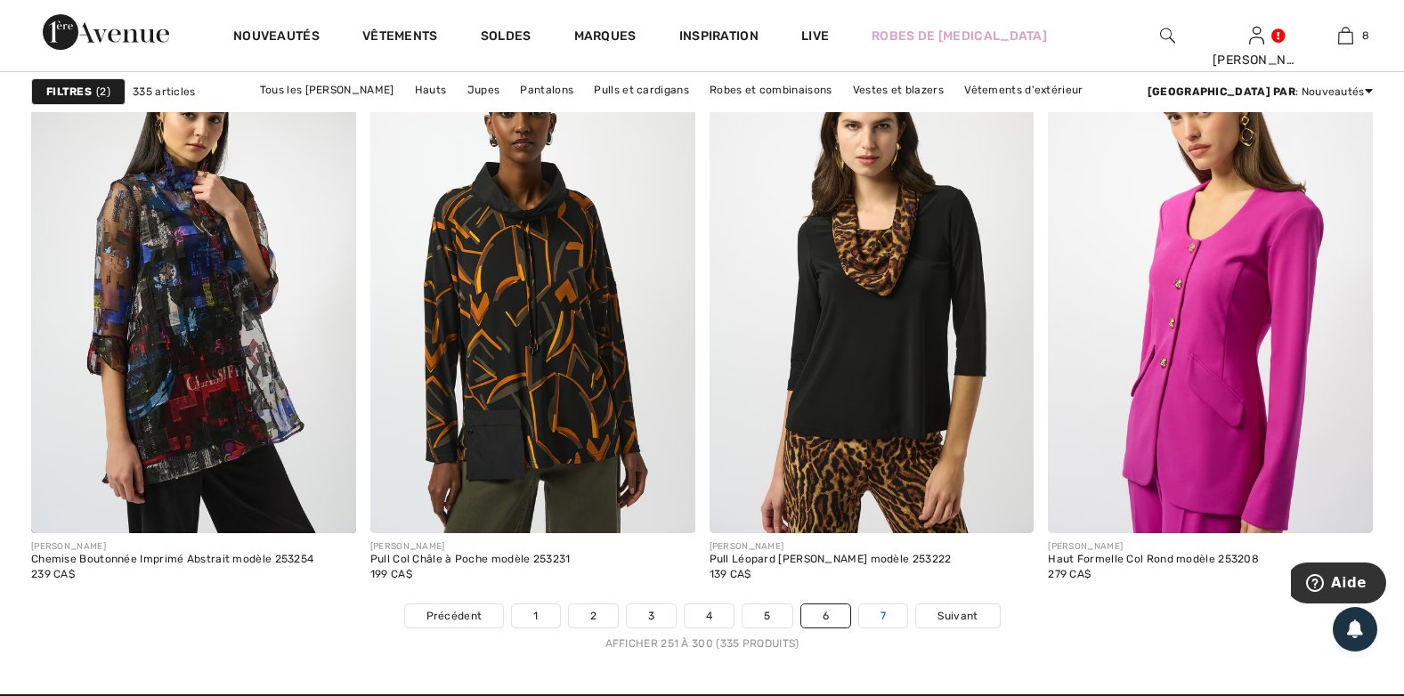
click at [879, 619] on link "7" at bounding box center [883, 615] width 48 height 23
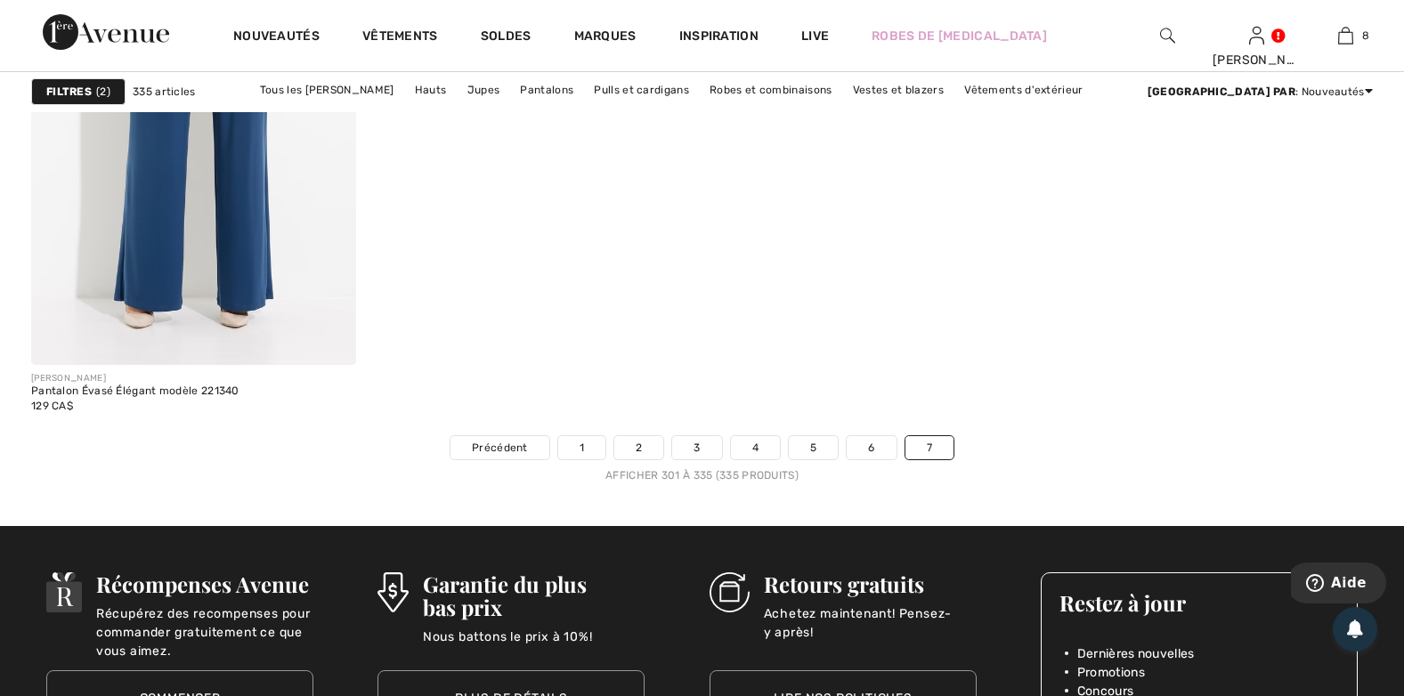
scroll to position [6588, 0]
